Goal: Information Seeking & Learning: Learn about a topic

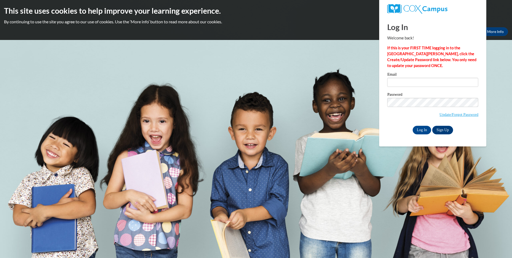
type input "gina.lagrew@redcliff-nsn.gov"
click at [416, 128] on input "Log In" at bounding box center [422, 130] width 19 height 9
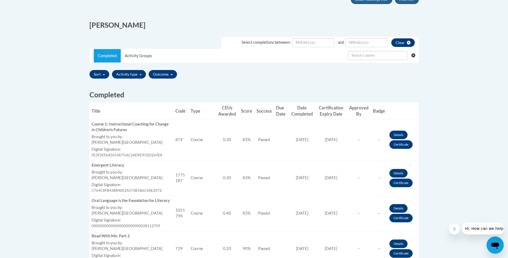
scroll to position [131, 0]
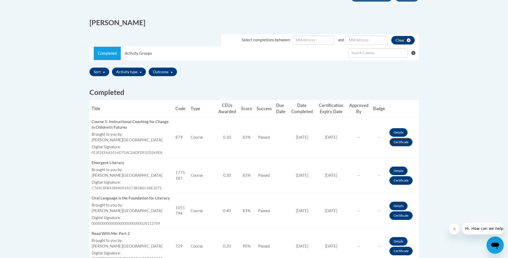
click at [400, 144] on link "Certificate" at bounding box center [401, 142] width 23 height 9
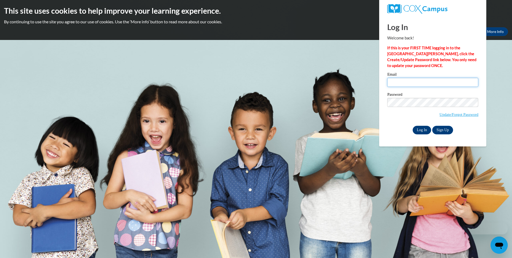
type input "gina.lagrew@redcliff-nsn.gov"
click at [422, 126] on input "Log In" at bounding box center [422, 130] width 19 height 9
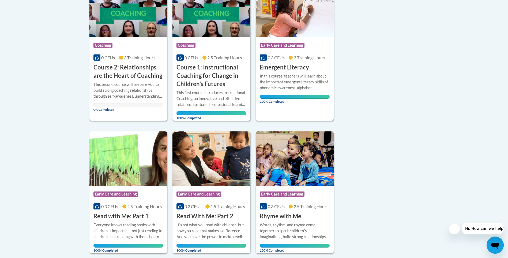
scroll to position [166, 0]
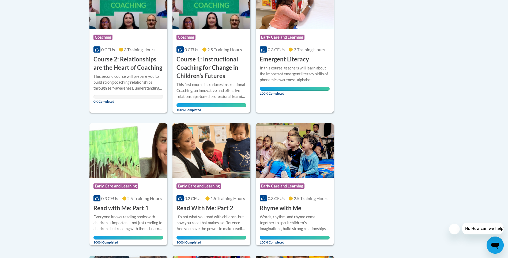
drag, startPoint x: 127, startPoint y: 62, endPoint x: 130, endPoint y: 62, distance: 2.9
click at [128, 62] on h3 "Course 2: Relationships are the Heart of Coaching" at bounding box center [128, 63] width 70 height 17
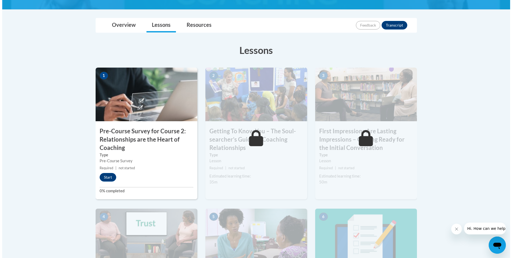
scroll to position [120, 0]
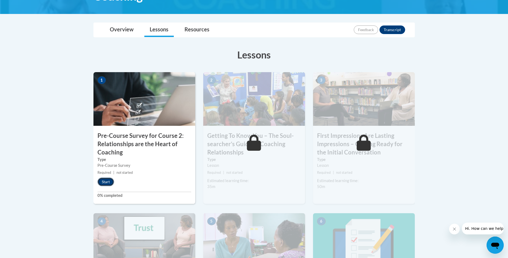
click at [107, 182] on button "Start" at bounding box center [106, 181] width 17 height 9
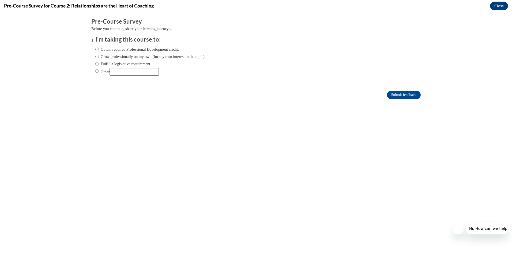
scroll to position [0, 0]
